Goal: Transaction & Acquisition: Book appointment/travel/reservation

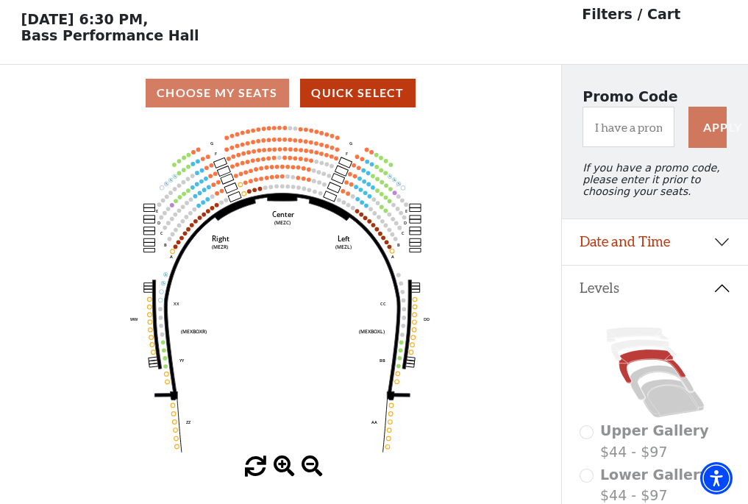
scroll to position [68, 0]
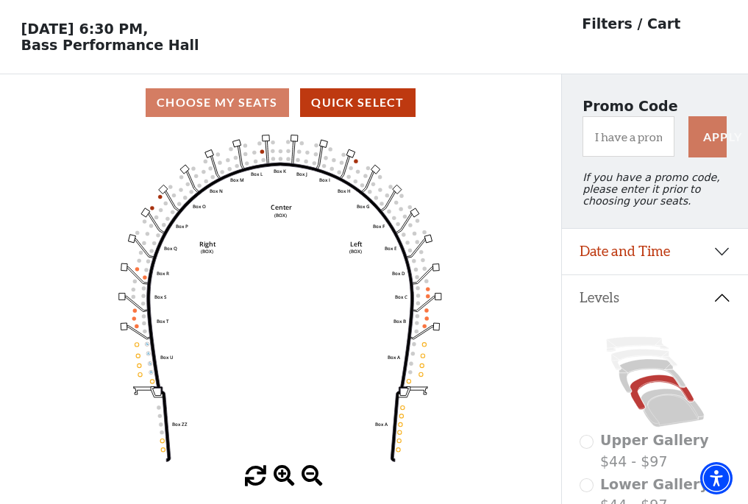
scroll to position [68, 0]
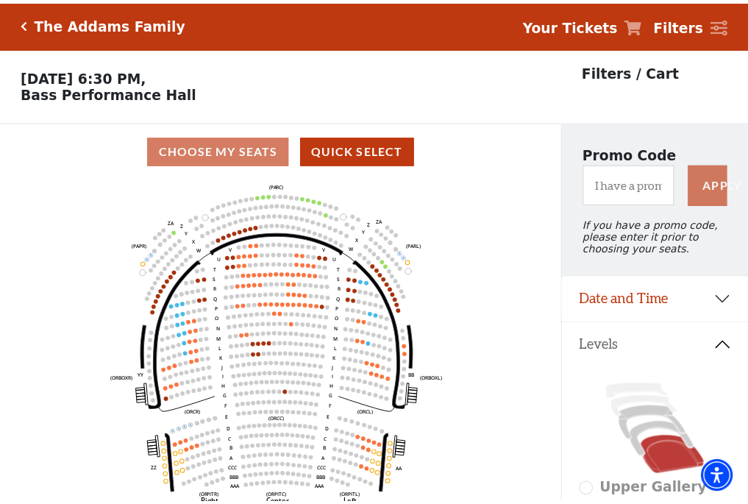
scroll to position [68, 0]
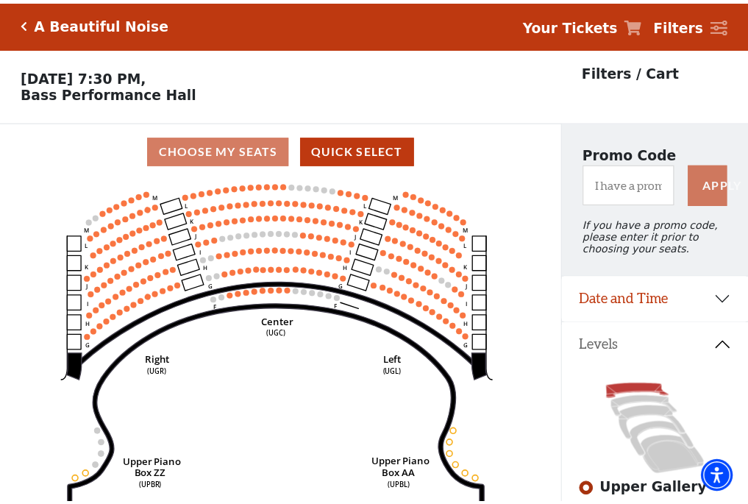
scroll to position [68, 0]
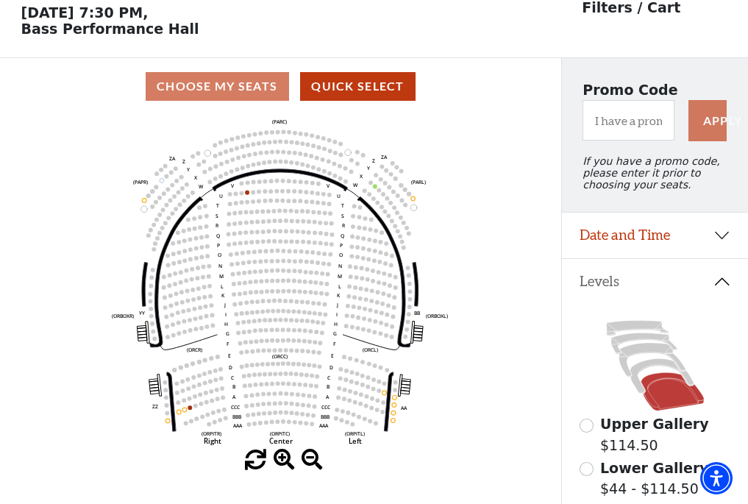
scroll to position [68, 0]
